Goal: Navigation & Orientation: Find specific page/section

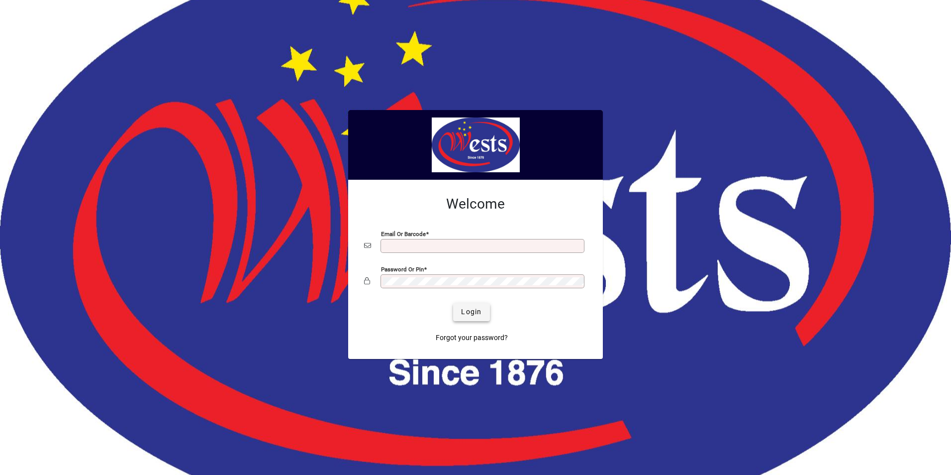
type input "**********"
click at [472, 314] on span "Login" at bounding box center [471, 311] width 20 height 10
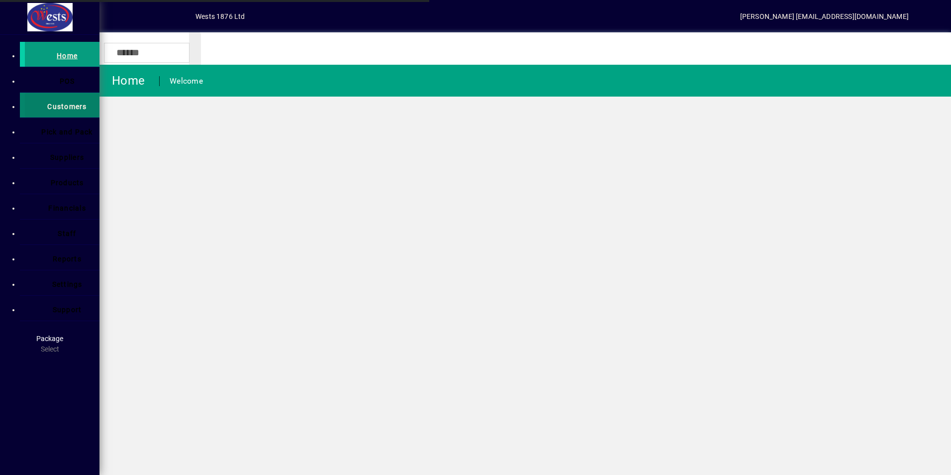
click at [47, 102] on span "Customers" at bounding box center [66, 106] width 39 height 8
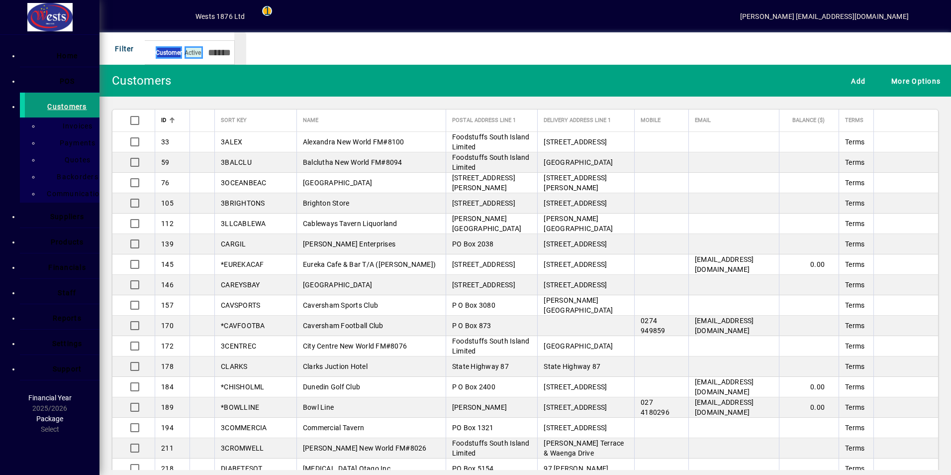
click at [42, 103] on span "Customers" at bounding box center [61, 105] width 49 height 18
